Goal: Information Seeking & Learning: Learn about a topic

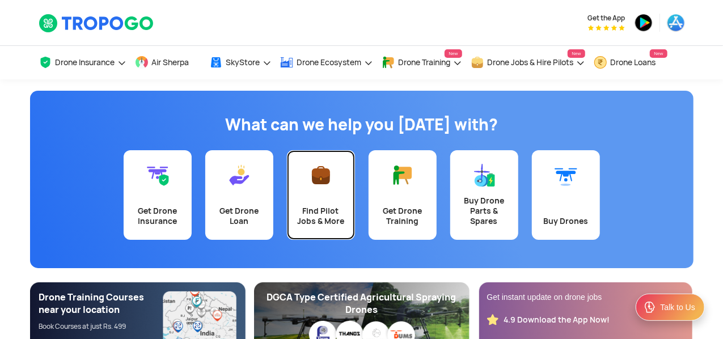
click at [330, 211] on div "Find Pilot Jobs & More" at bounding box center [321, 216] width 54 height 20
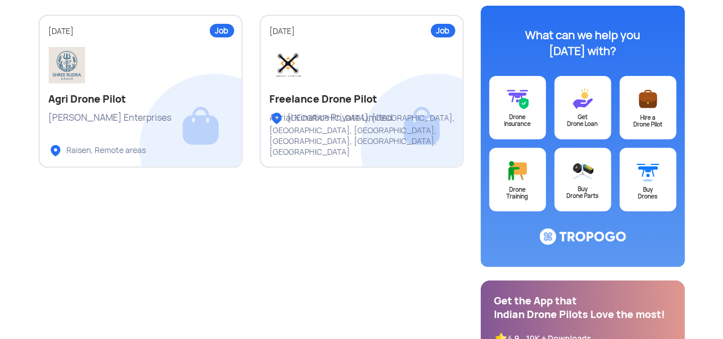
scroll to position [78, 0]
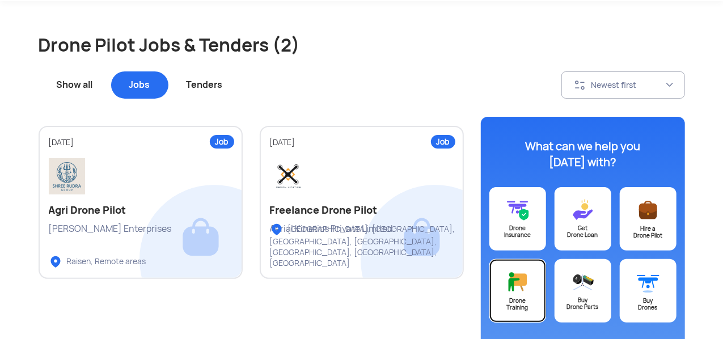
click at [521, 275] on img at bounding box center [517, 281] width 23 height 23
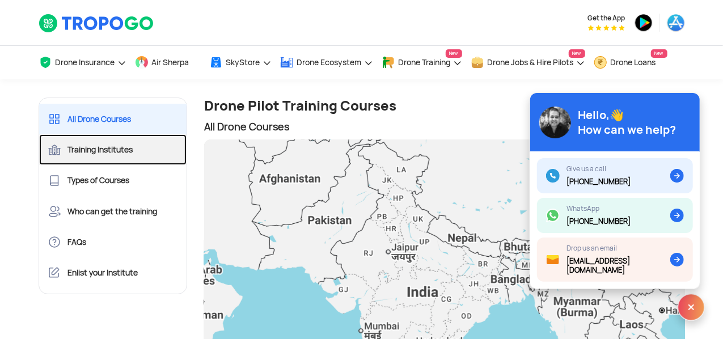
click at [135, 154] on link "Training Institutes" at bounding box center [113, 149] width 148 height 31
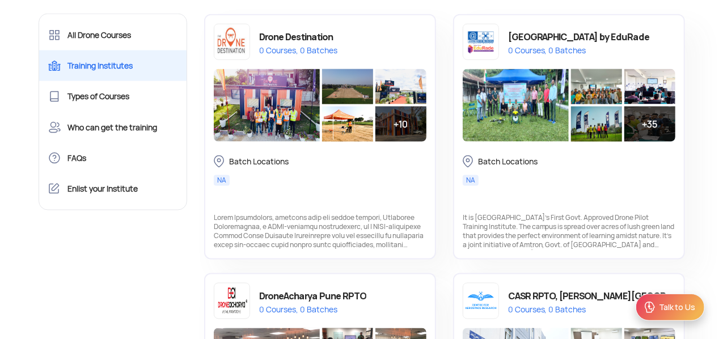
scroll to position [796, 0]
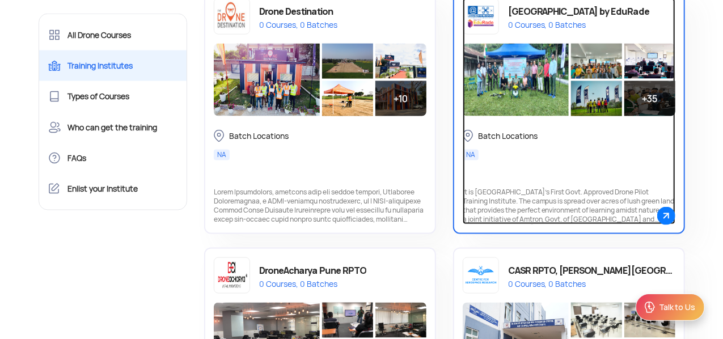
click at [562, 87] on img at bounding box center [516, 80] width 106 height 73
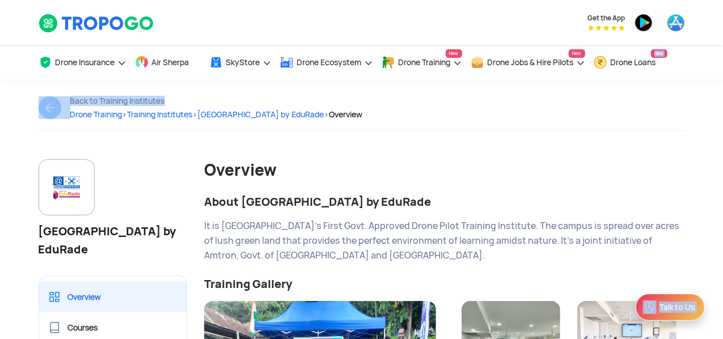
drag, startPoint x: 722, startPoint y: 55, endPoint x: 725, endPoint y: 98, distance: 43.2
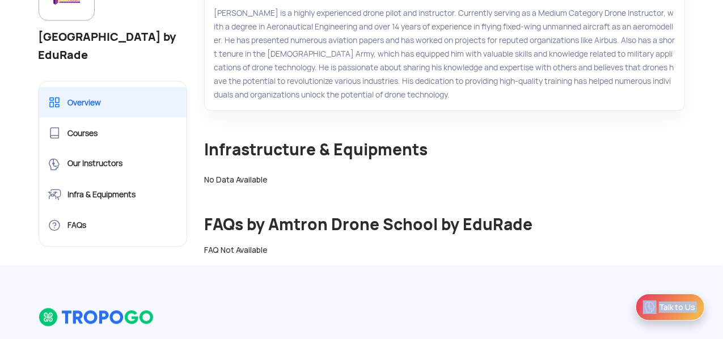
scroll to position [972, 0]
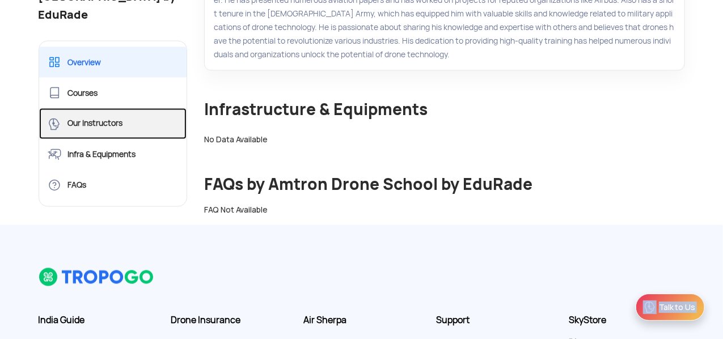
click at [99, 108] on link "Our Instructors" at bounding box center [113, 123] width 148 height 31
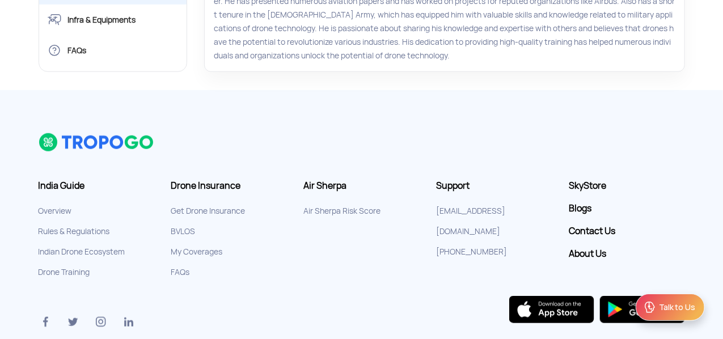
scroll to position [475, 0]
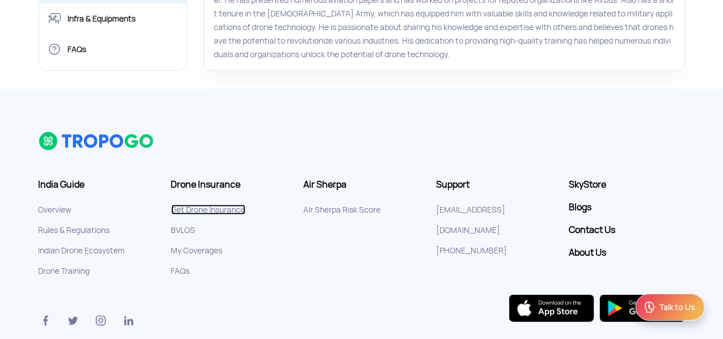
click at [224, 205] on link "Get Drone Insurance" at bounding box center [208, 210] width 74 height 10
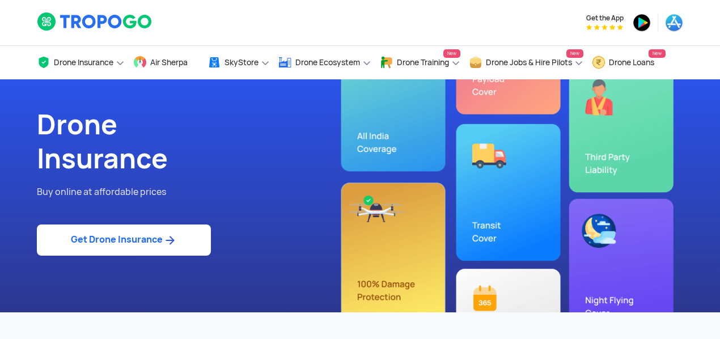
click at [103, 22] on img at bounding box center [95, 21] width 116 height 19
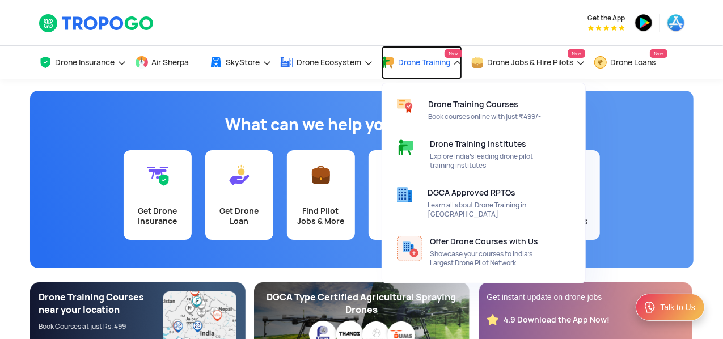
click at [417, 65] on span "Drone Training" at bounding box center [424, 62] width 52 height 9
click at [416, 61] on span "Drone Training" at bounding box center [424, 62] width 52 height 9
click at [459, 56] on span "New" at bounding box center [452, 53] width 17 height 9
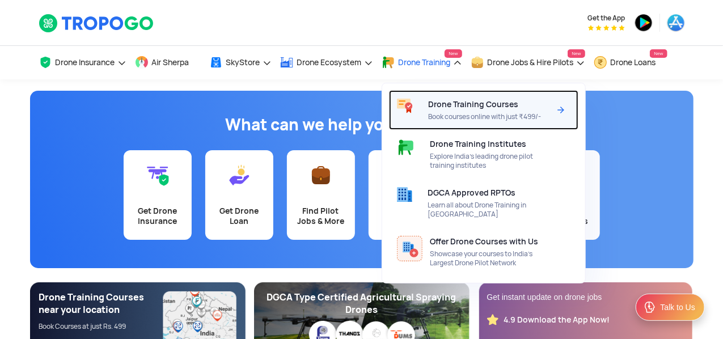
click at [468, 118] on span "Book courses online with just ₹499/-" at bounding box center [489, 116] width 122 height 9
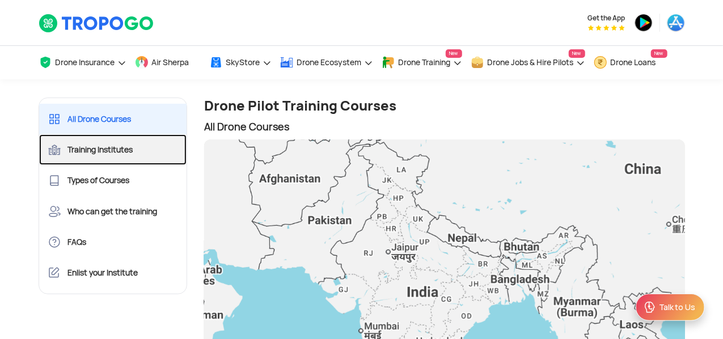
click at [115, 156] on link "Training Institutes" at bounding box center [113, 149] width 148 height 31
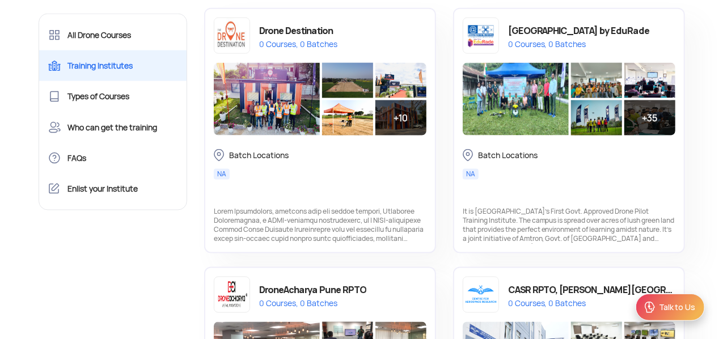
scroll to position [790, 0]
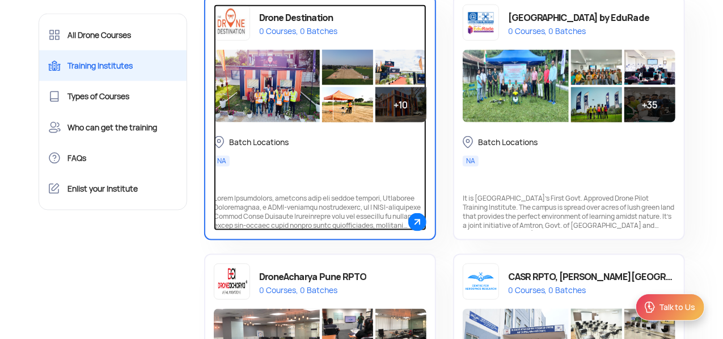
click at [311, 20] on div "Drone Destination" at bounding box center [298, 18] width 78 height 16
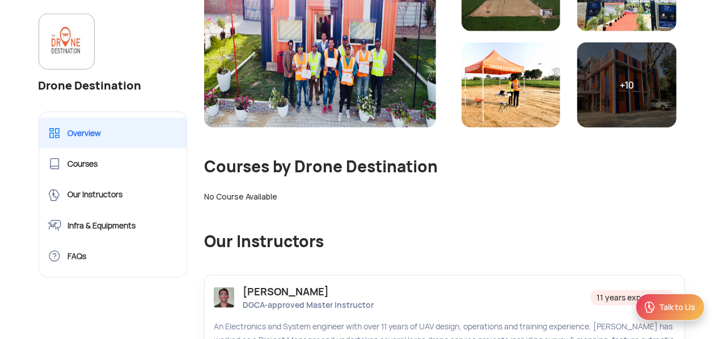
scroll to position [589, 0]
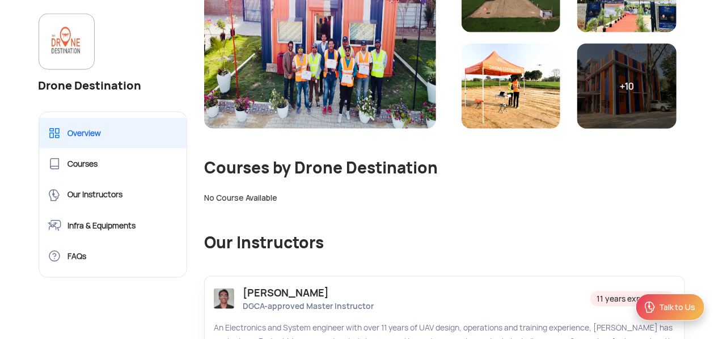
click at [618, 99] on div "+10" at bounding box center [626, 86] width 99 height 85
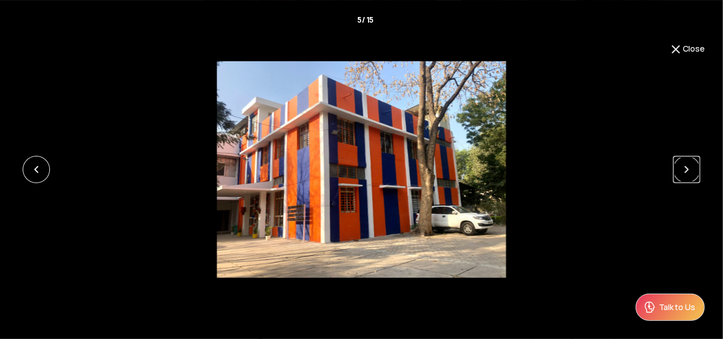
click at [692, 163] on link at bounding box center [686, 169] width 27 height 27
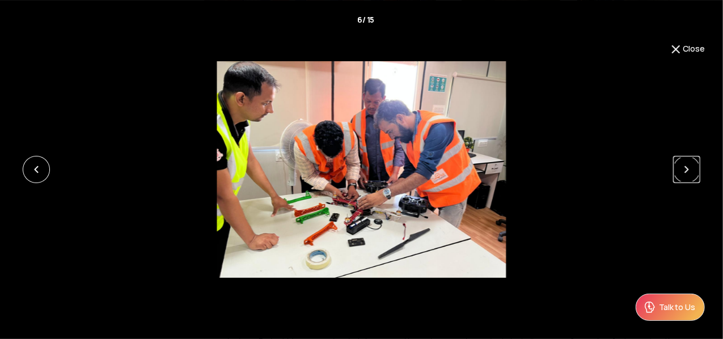
click at [692, 163] on link at bounding box center [686, 169] width 27 height 27
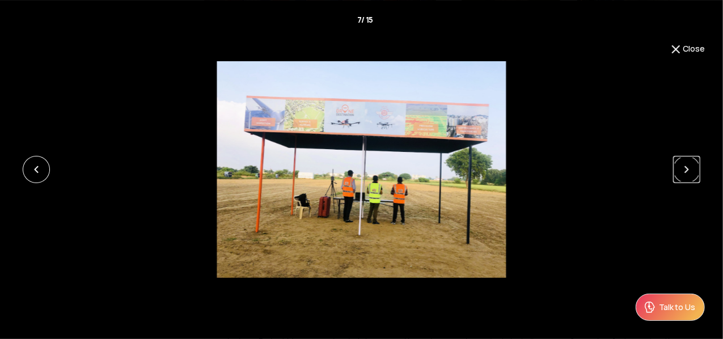
click at [692, 163] on link at bounding box center [686, 169] width 27 height 27
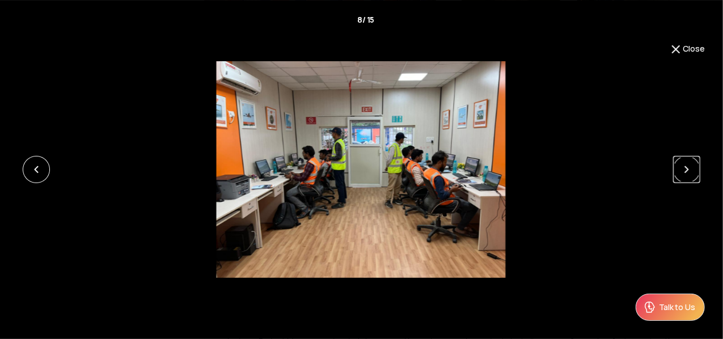
click at [692, 163] on link at bounding box center [686, 169] width 27 height 27
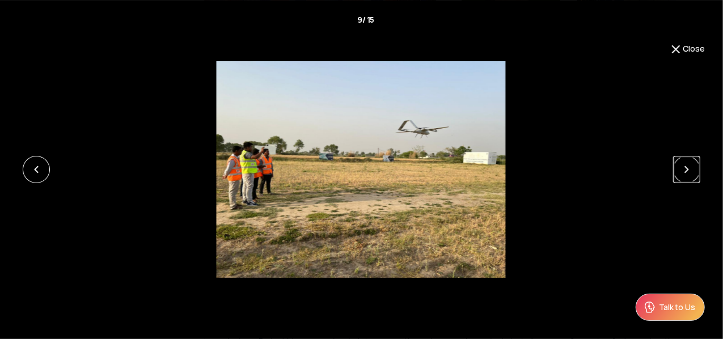
click at [692, 163] on link at bounding box center [686, 169] width 27 height 27
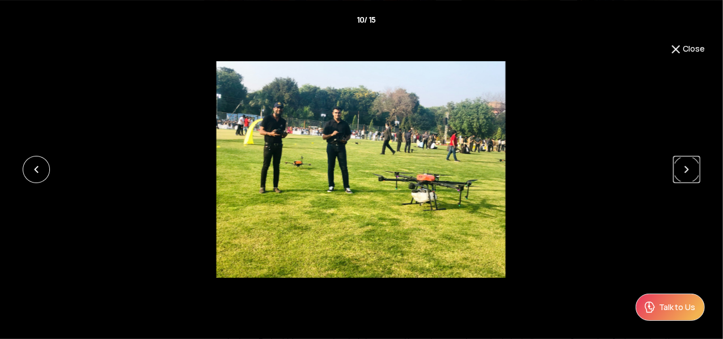
click at [692, 163] on link at bounding box center [686, 169] width 27 height 27
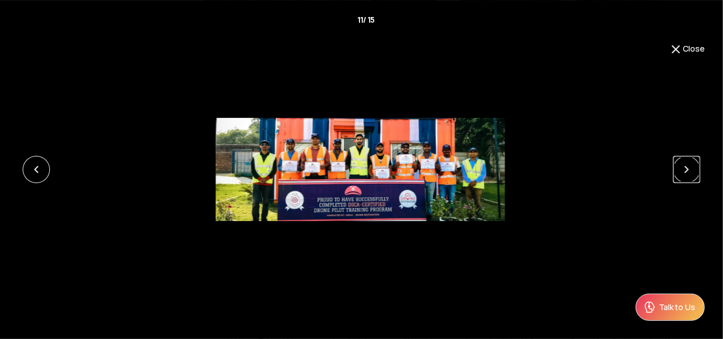
click at [692, 163] on link at bounding box center [686, 169] width 27 height 27
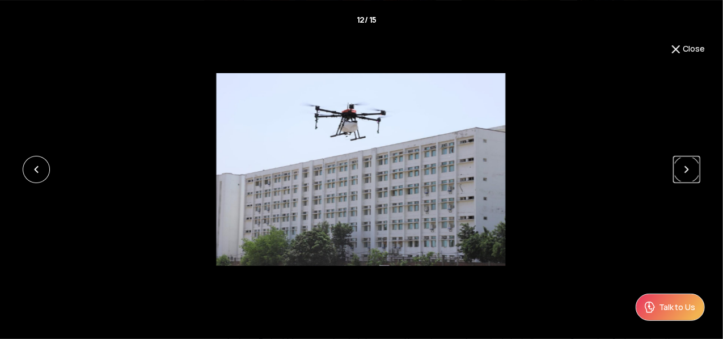
click at [692, 163] on link at bounding box center [686, 169] width 27 height 27
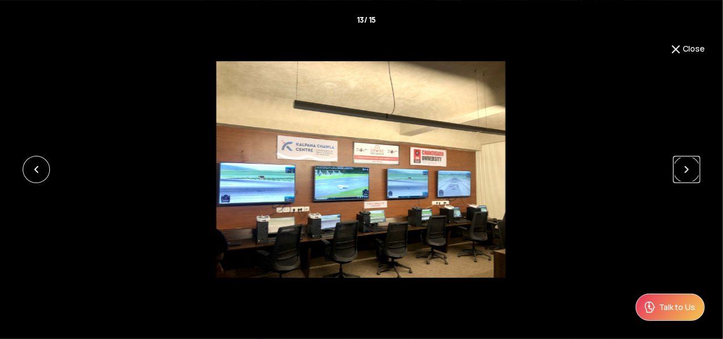
click at [692, 163] on link at bounding box center [686, 169] width 27 height 27
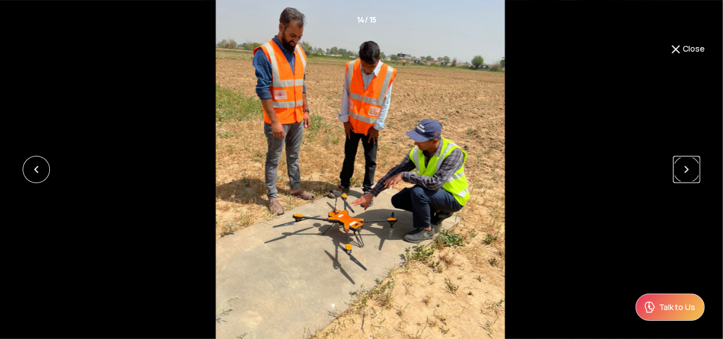
click at [692, 163] on link at bounding box center [686, 169] width 27 height 27
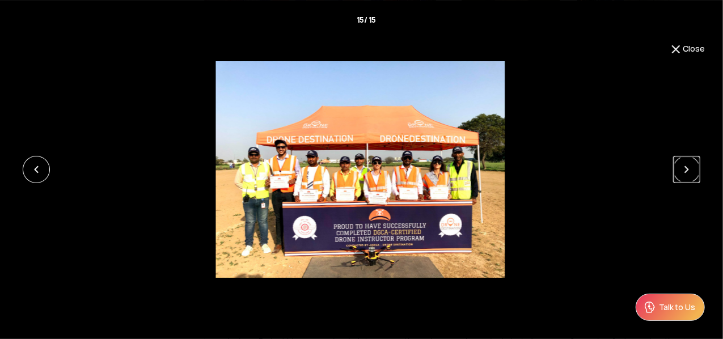
click at [692, 163] on link at bounding box center [686, 169] width 27 height 27
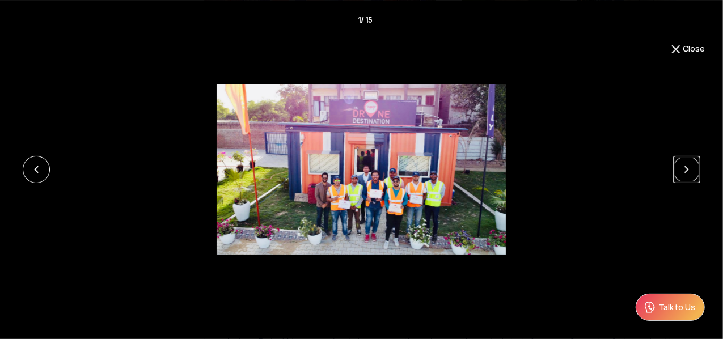
click at [692, 163] on link at bounding box center [686, 169] width 27 height 27
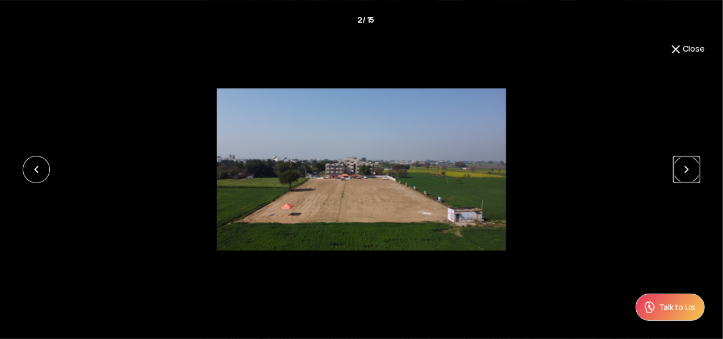
click at [692, 163] on link at bounding box center [686, 169] width 27 height 27
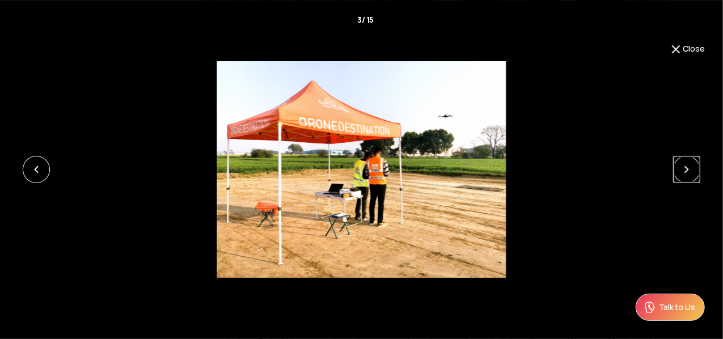
click at [692, 163] on link at bounding box center [686, 169] width 27 height 27
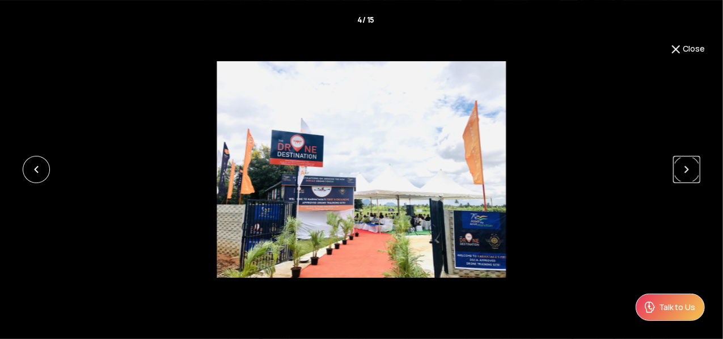
click at [692, 163] on link at bounding box center [686, 169] width 27 height 27
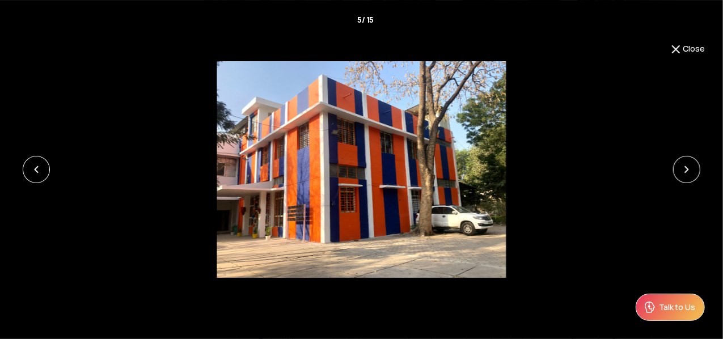
click at [692, 50] on button "Close" at bounding box center [687, 50] width 36 height 14
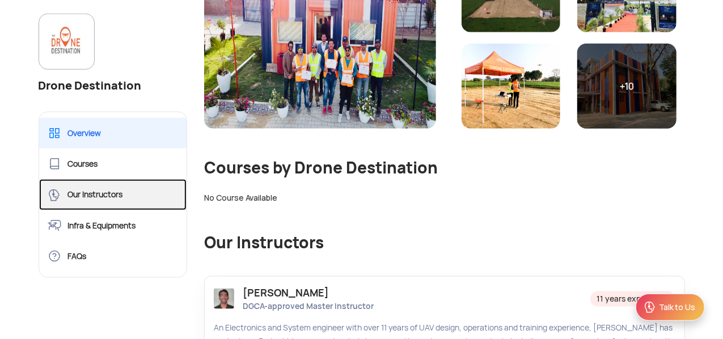
click at [102, 190] on link "Our Instructors" at bounding box center [113, 194] width 148 height 31
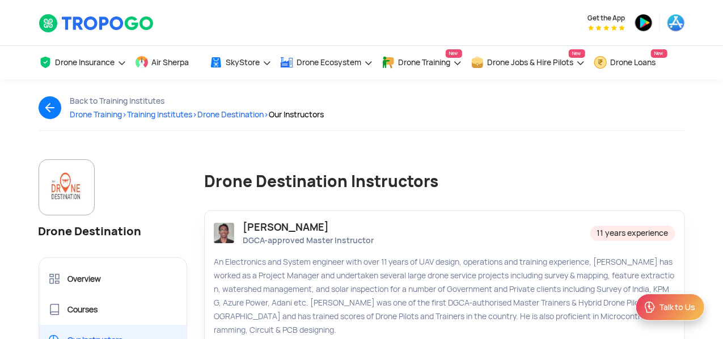
click at [681, 201] on div "Anurag Shukla DGCA-approved Master Instructor 11 years experience An Electronic…" at bounding box center [445, 273] width 498 height 145
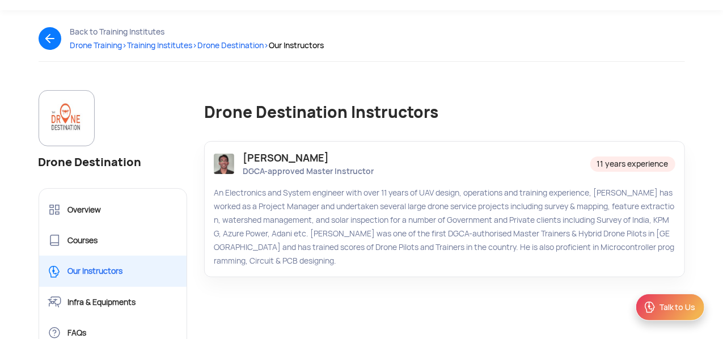
scroll to position [77, 0]
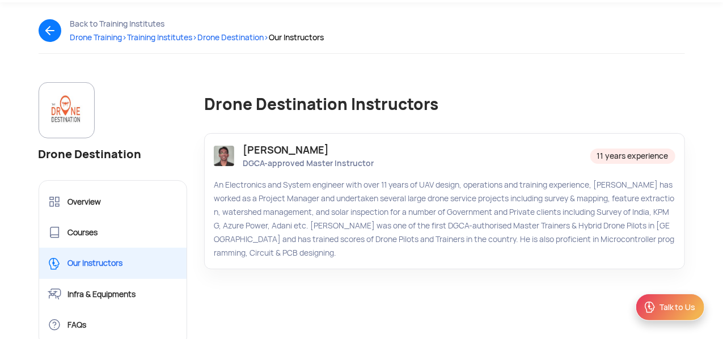
click at [53, 32] on img at bounding box center [55, 30] width 32 height 23
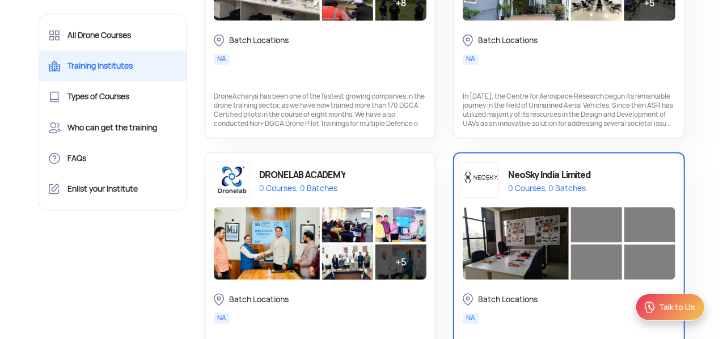
scroll to position [1307, 0]
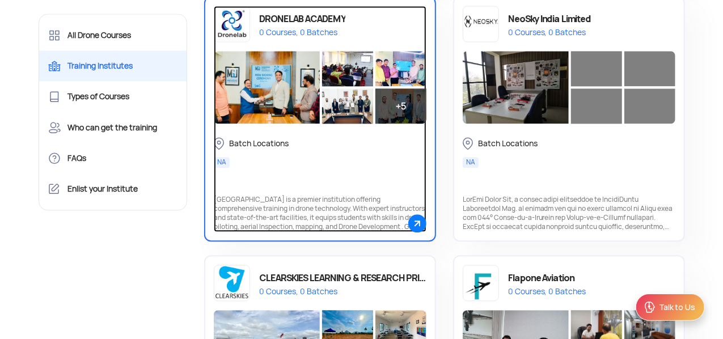
click at [299, 18] on div "DRONELAB ACADEMY" at bounding box center [302, 19] width 86 height 16
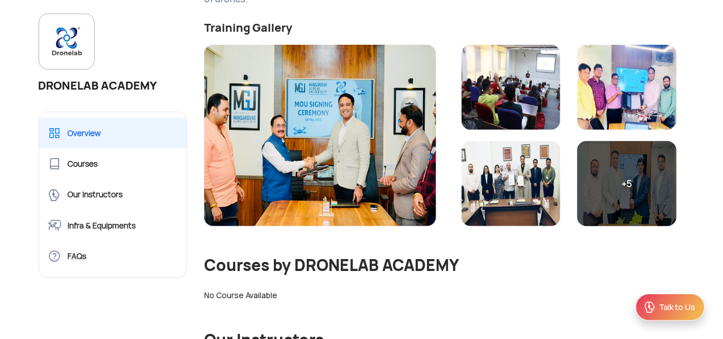
scroll to position [287, 0]
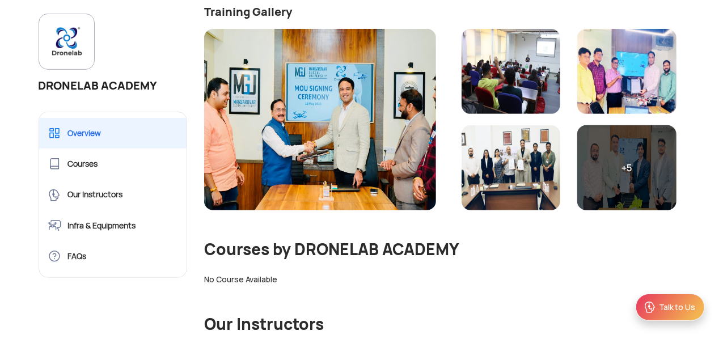
click at [389, 151] on img at bounding box center [320, 119] width 232 height 181
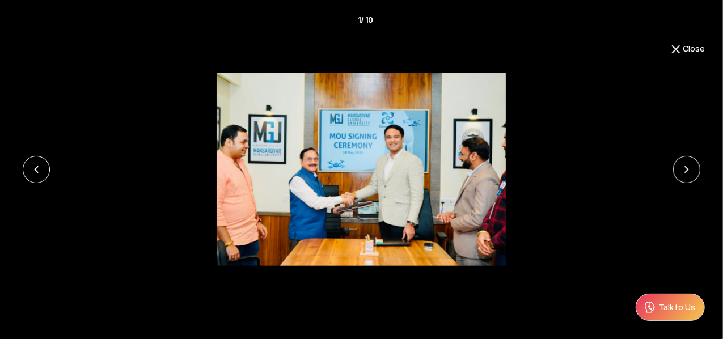
click at [686, 41] on div "Close 1 / 10 ‹ ›" at bounding box center [361, 169] width 723 height 339
click at [685, 49] on button "Close" at bounding box center [687, 50] width 36 height 14
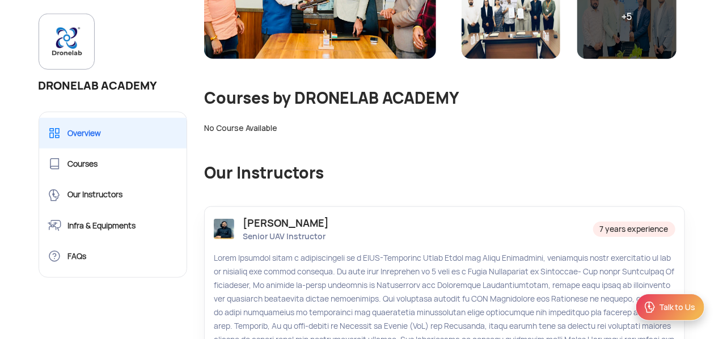
scroll to position [0, 0]
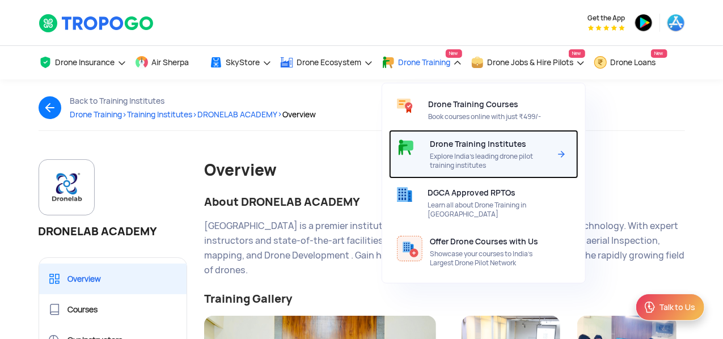
click at [446, 150] on div "Drone Training Institutes Explore India’s leading drone pilot training institut…" at bounding box center [492, 154] width 124 height 49
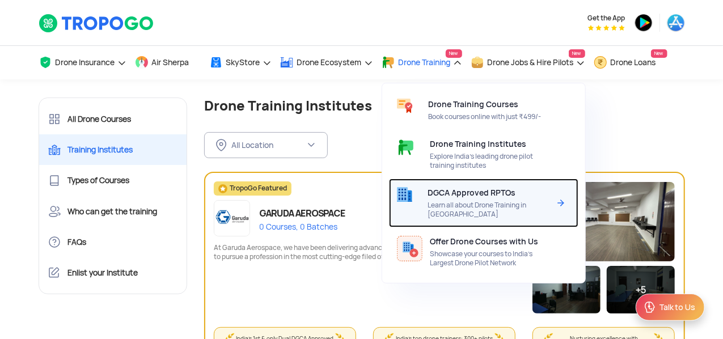
click at [457, 201] on span "Learn all about Drone Training in [GEOGRAPHIC_DATA]" at bounding box center [488, 210] width 122 height 18
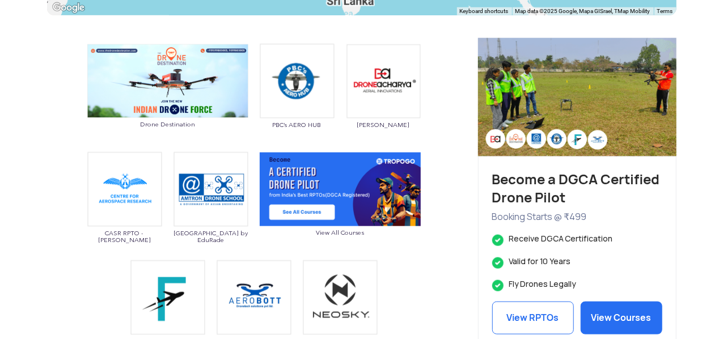
scroll to position [525, 0]
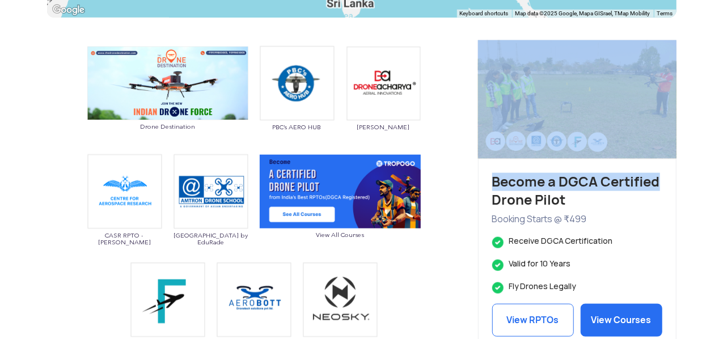
drag, startPoint x: 720, startPoint y: 154, endPoint x: 722, endPoint y: 161, distance: 7.6
click at [722, 161] on section "DGCA Authorized RPTOs in [GEOGRAPHIC_DATA] Training Institutes Training Institu…" at bounding box center [361, 4] width 723 height 900
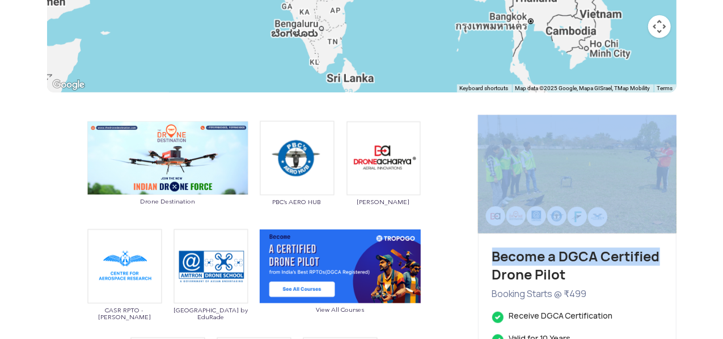
scroll to position [285, 0]
